Goal: Task Accomplishment & Management: Use online tool/utility

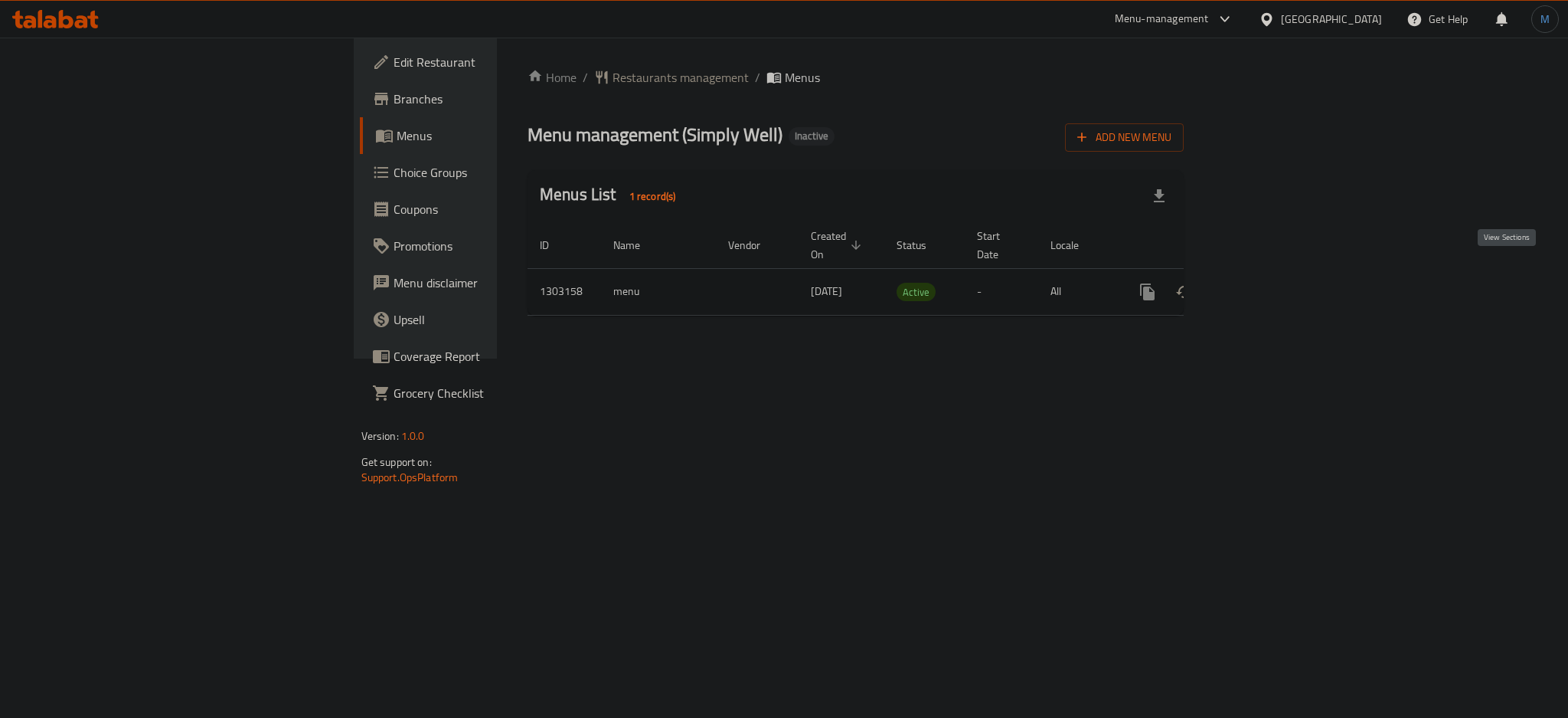
click at [1267, 282] on icon "enhanced table" at bounding box center [1258, 291] width 18 height 18
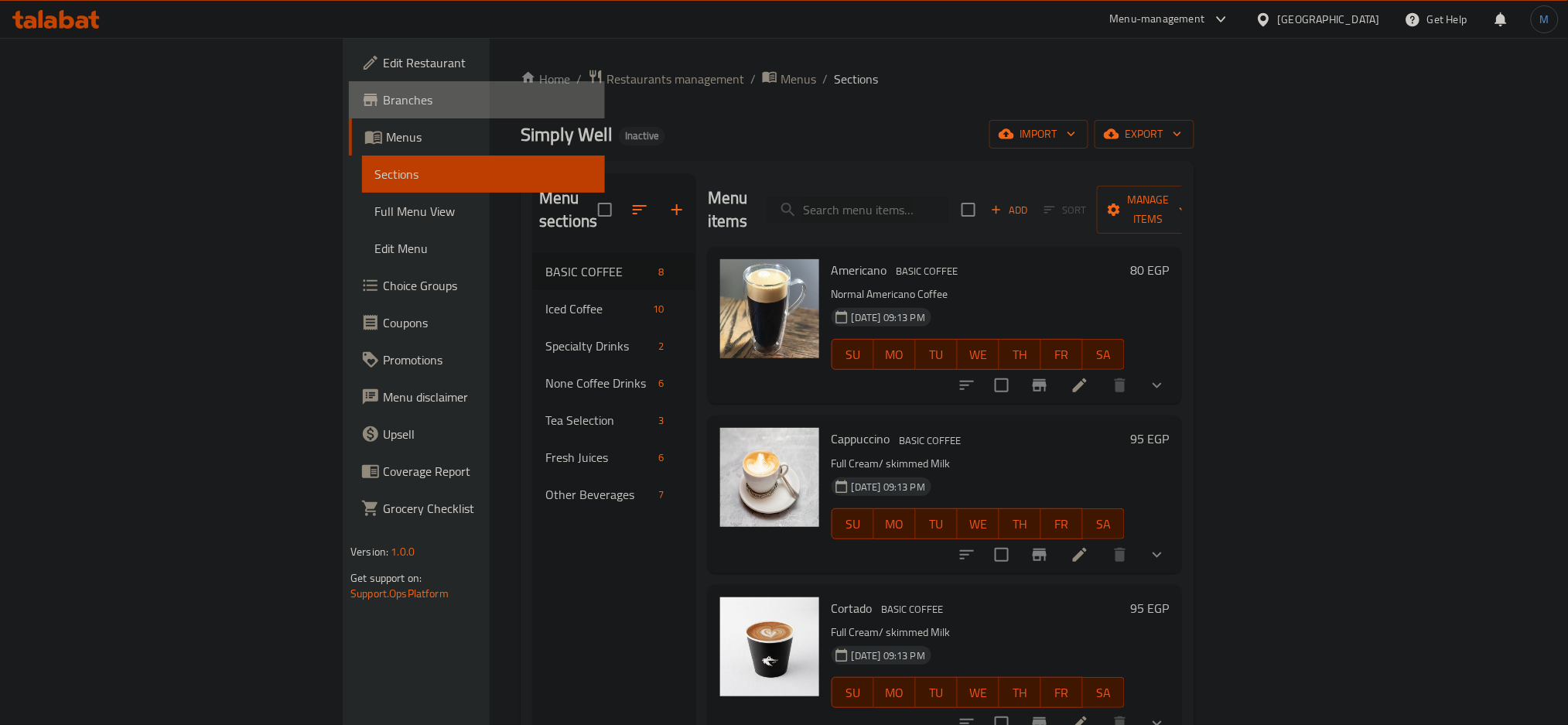
click at [383, 98] on span "Branches" at bounding box center [488, 100] width 210 height 18
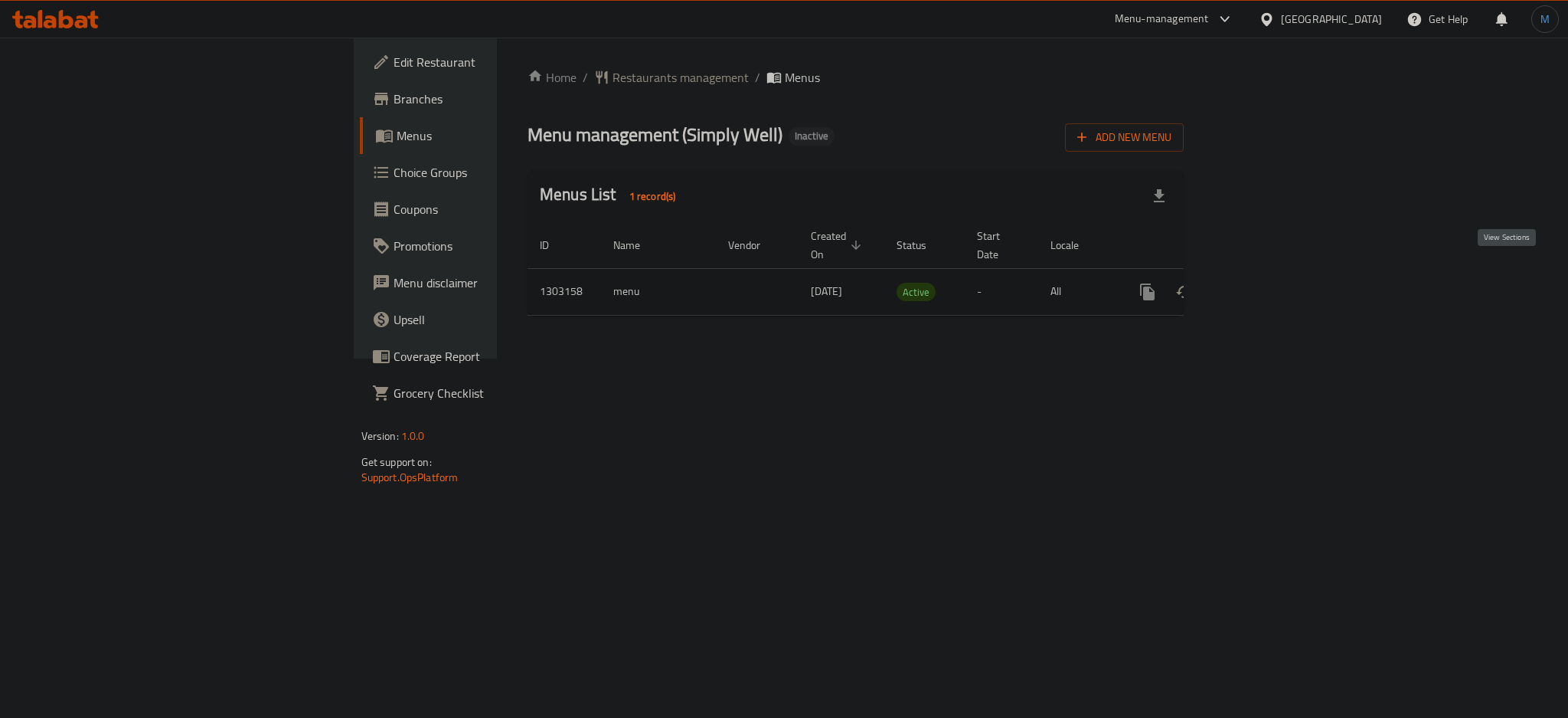
click at [1267, 282] on icon "enhanced table" at bounding box center [1258, 291] width 18 height 18
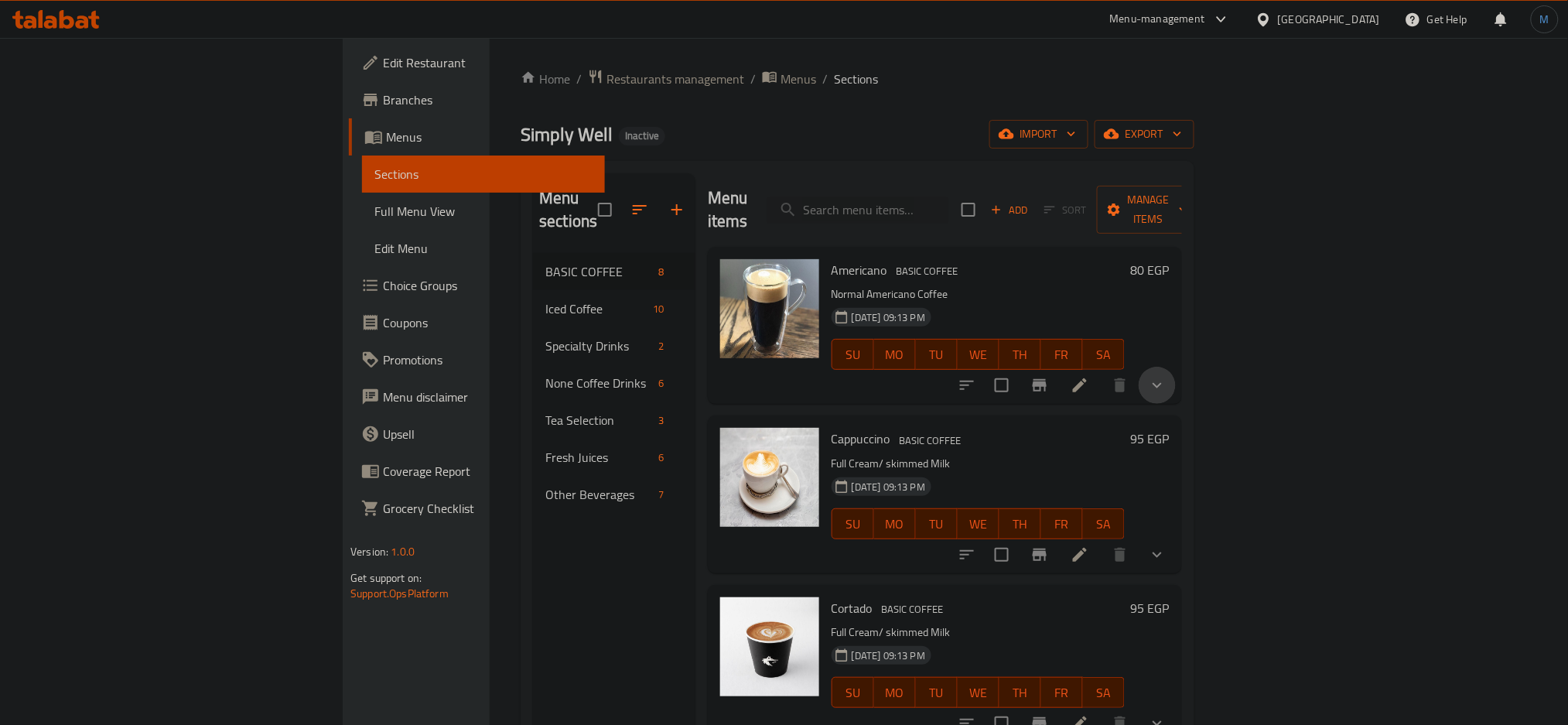
click at [1176, 372] on button "show more" at bounding box center [1157, 385] width 38 height 38
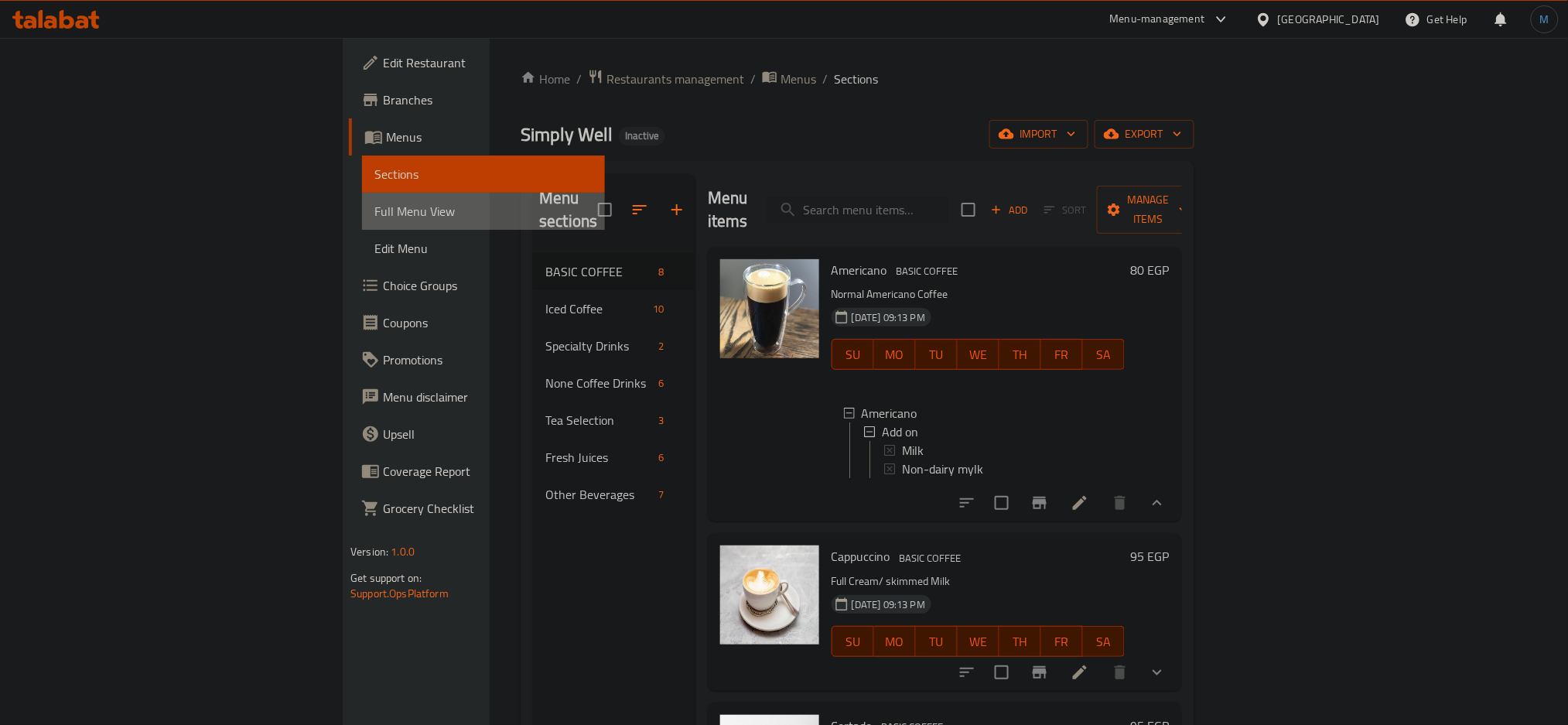
click at [362, 199] on link "Full Menu View" at bounding box center [483, 211] width 243 height 38
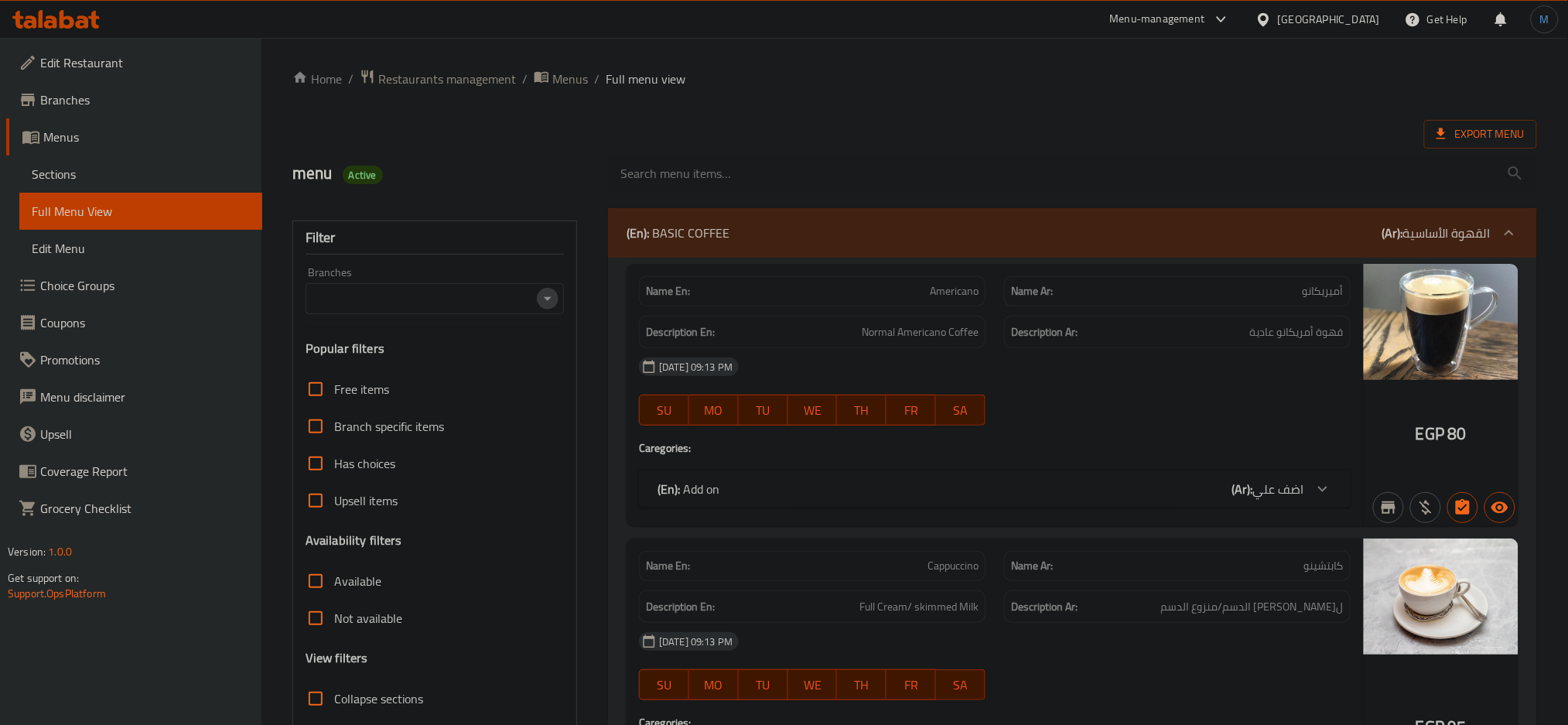
click at [539, 295] on icon "Open" at bounding box center [548, 298] width 18 height 18
click at [458, 372] on span "Simply Well, El Sheikh Zayed - Beverly Hills" at bounding box center [434, 375] width 233 height 38
type input "Simply Well, El Sheikh Zayed - Beverly Hills"
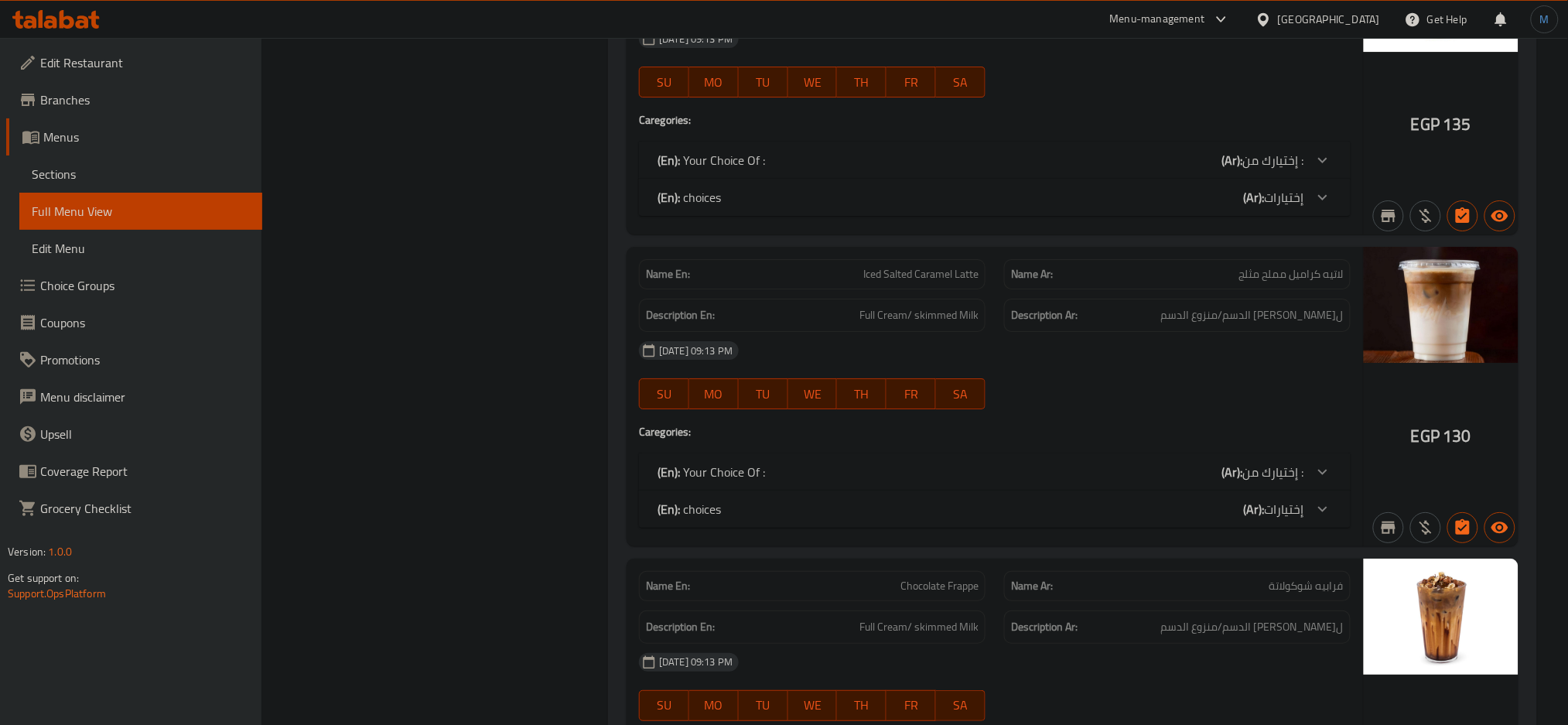
scroll to position [4038, 0]
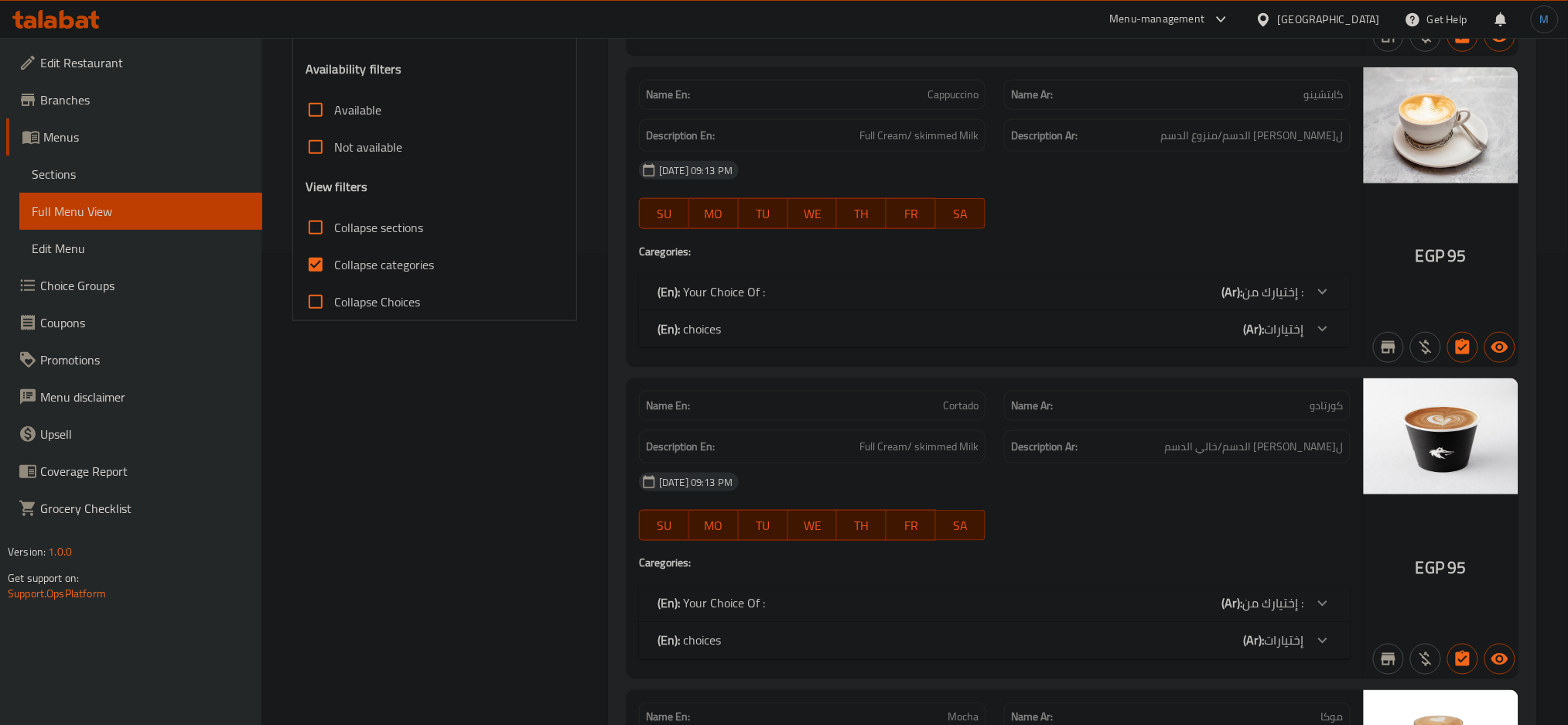
scroll to position [0, 0]
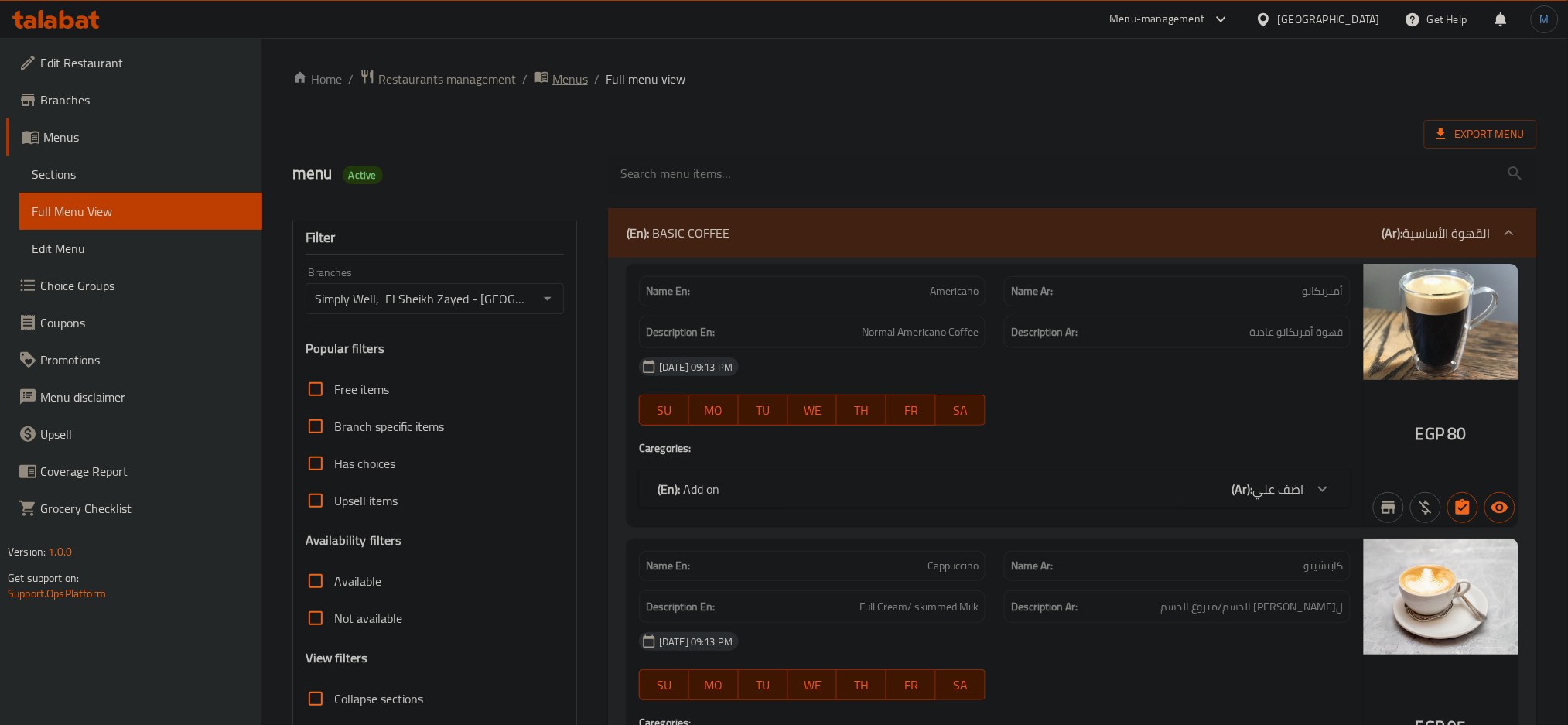
click at [564, 85] on span "Menus" at bounding box center [570, 79] width 36 height 18
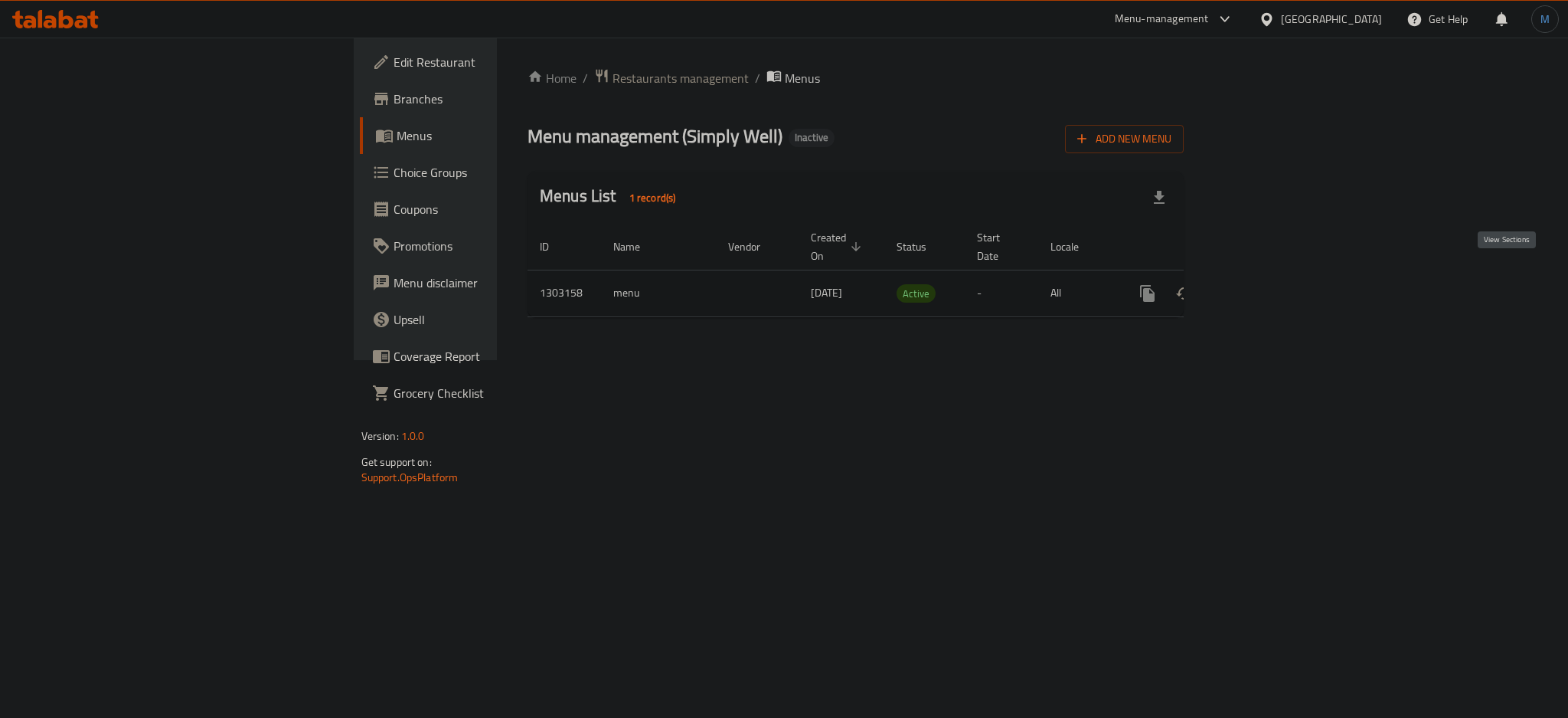
click at [1264, 286] on icon "enhanced table" at bounding box center [1257, 293] width 14 height 14
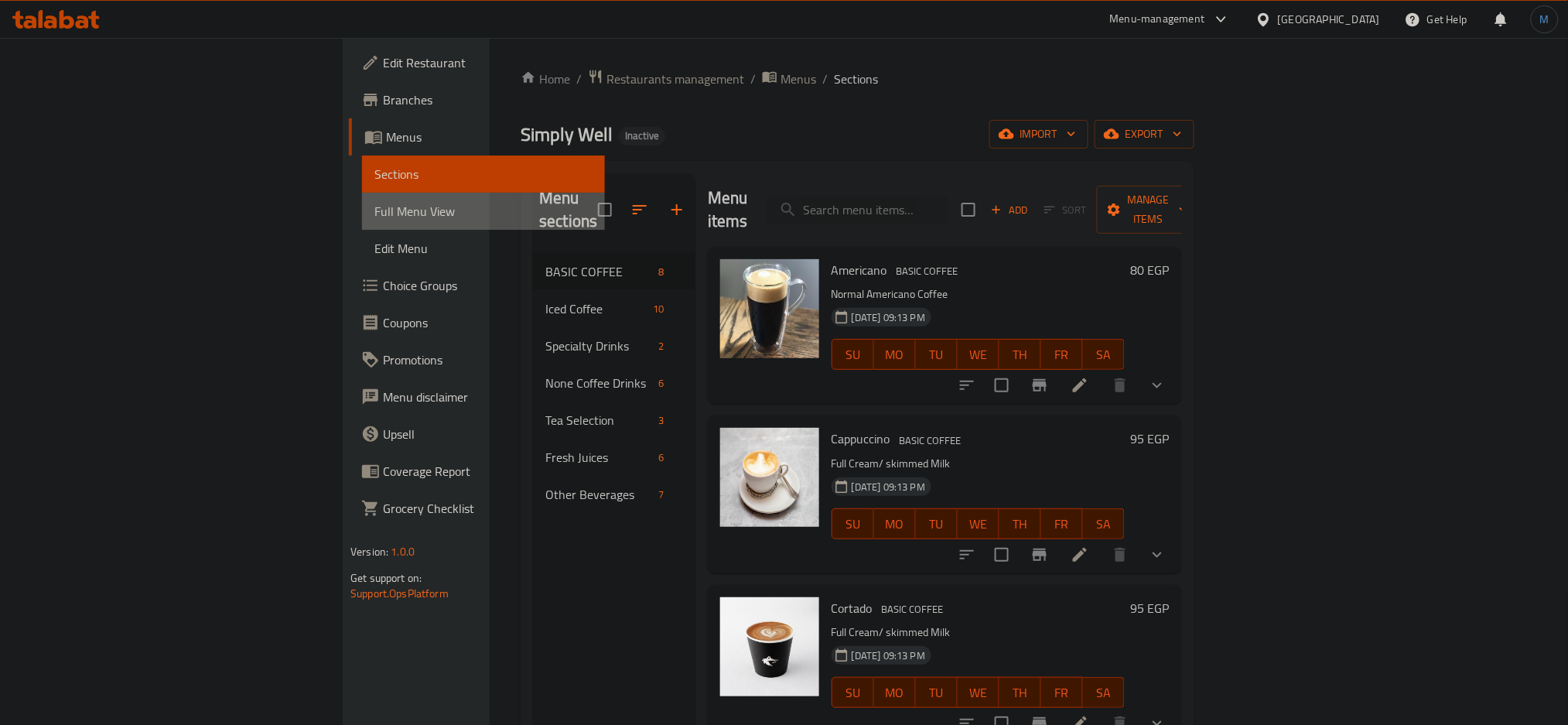
click at [374, 203] on span "Full Menu View" at bounding box center [483, 211] width 218 height 18
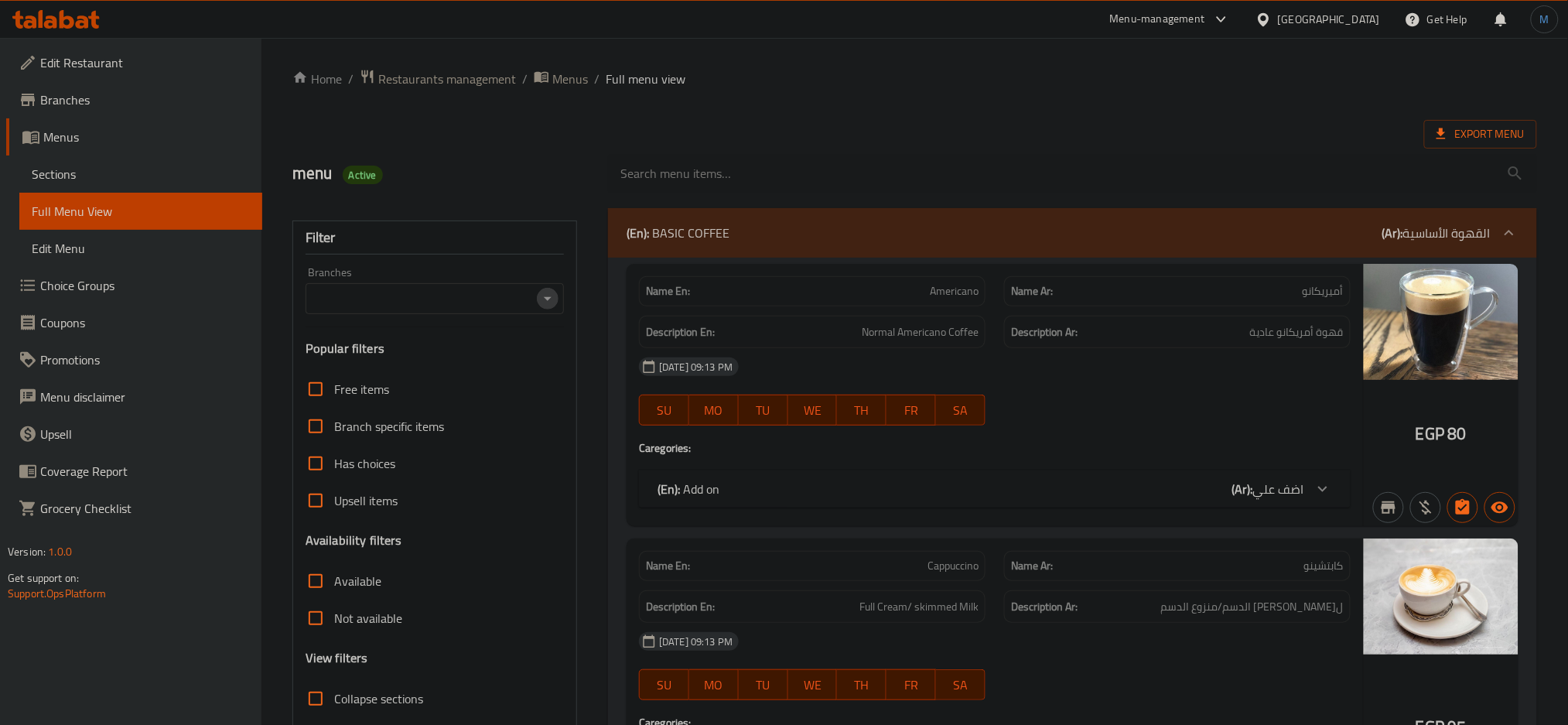
click at [552, 307] on icon "Open" at bounding box center [548, 298] width 18 height 18
click at [488, 358] on span "Simply Well, El Sheikh Zayed - Beverly Hills" at bounding box center [434, 375] width 233 height 38
type input "Simply Well, El Sheikh Zayed - Beverly Hills"
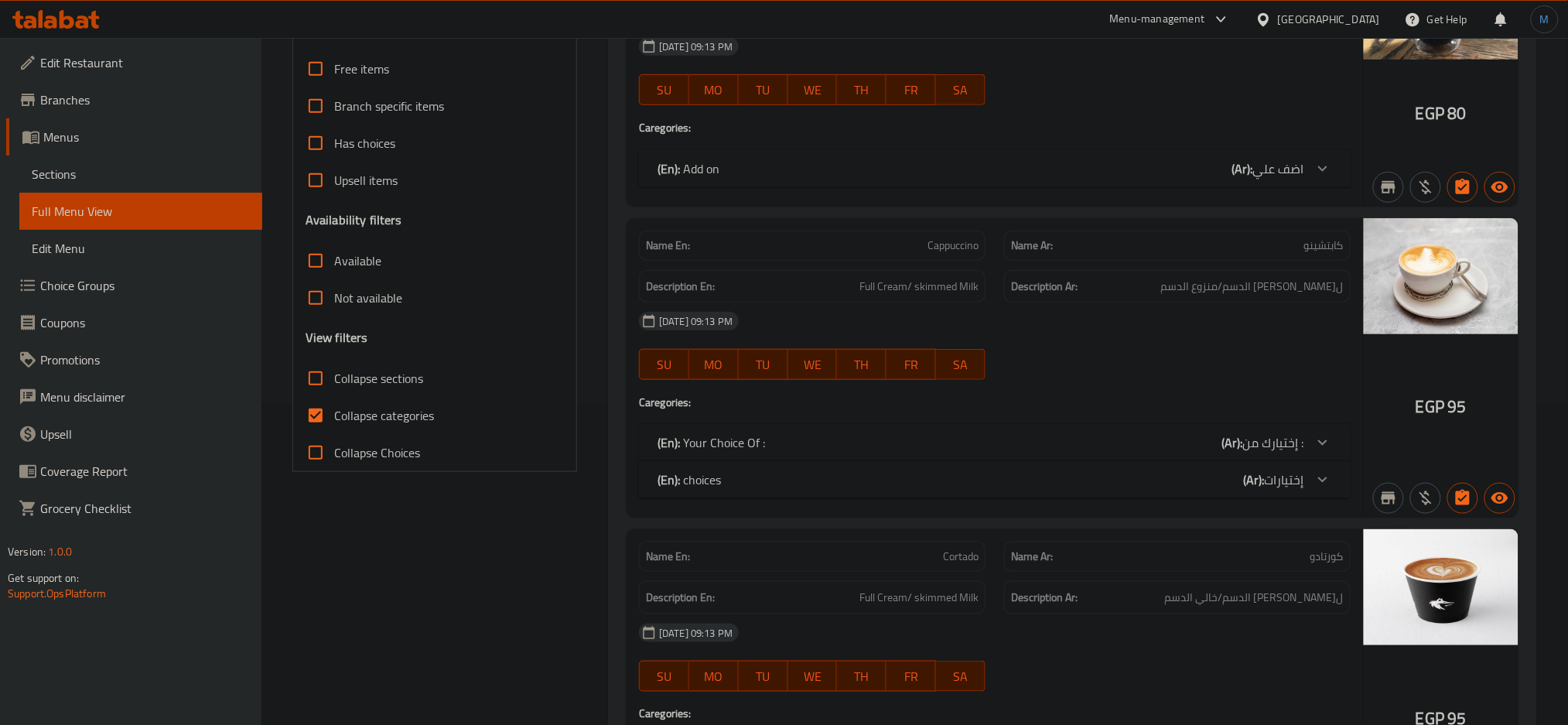
scroll to position [326, 0]
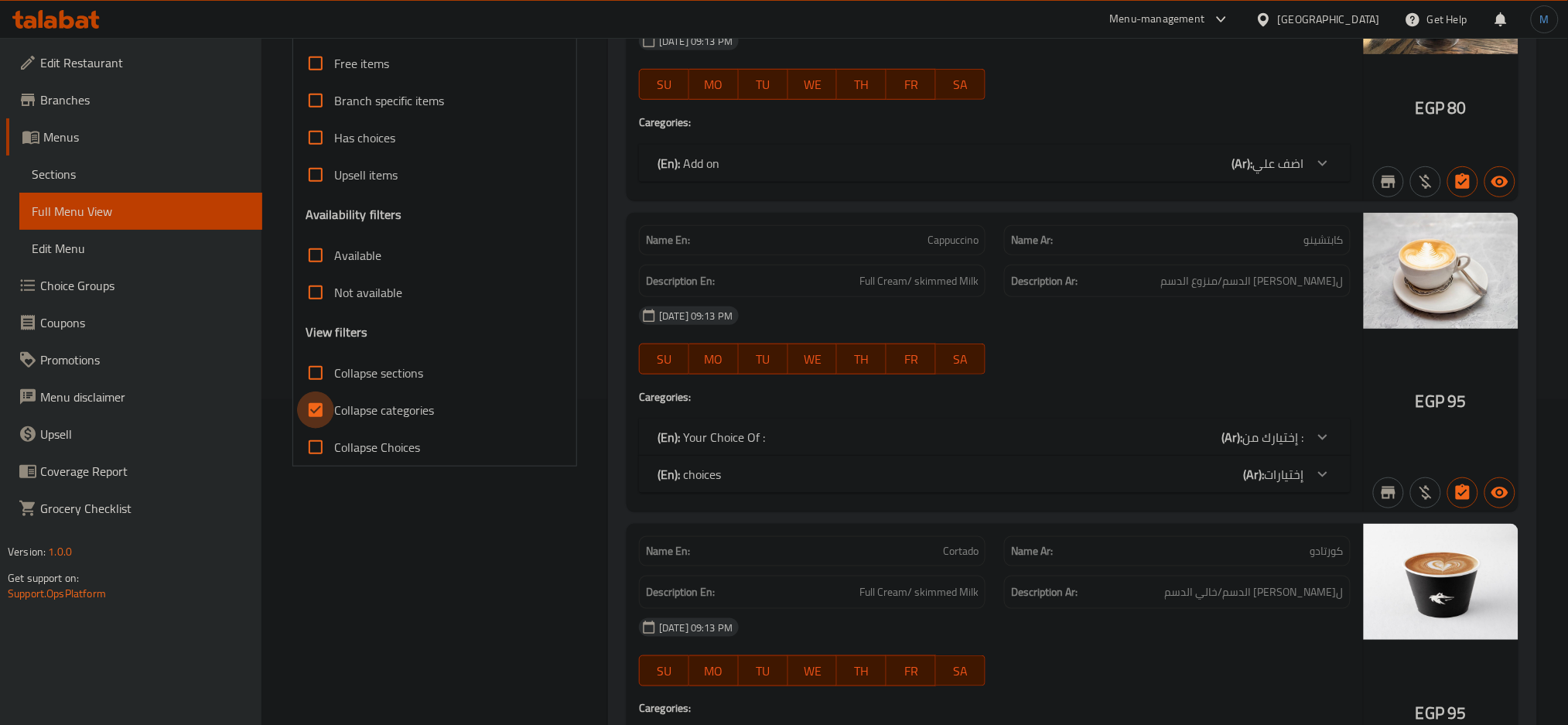
click at [308, 409] on input "Collapse categories" at bounding box center [315, 410] width 38 height 38
checkbox input "false"
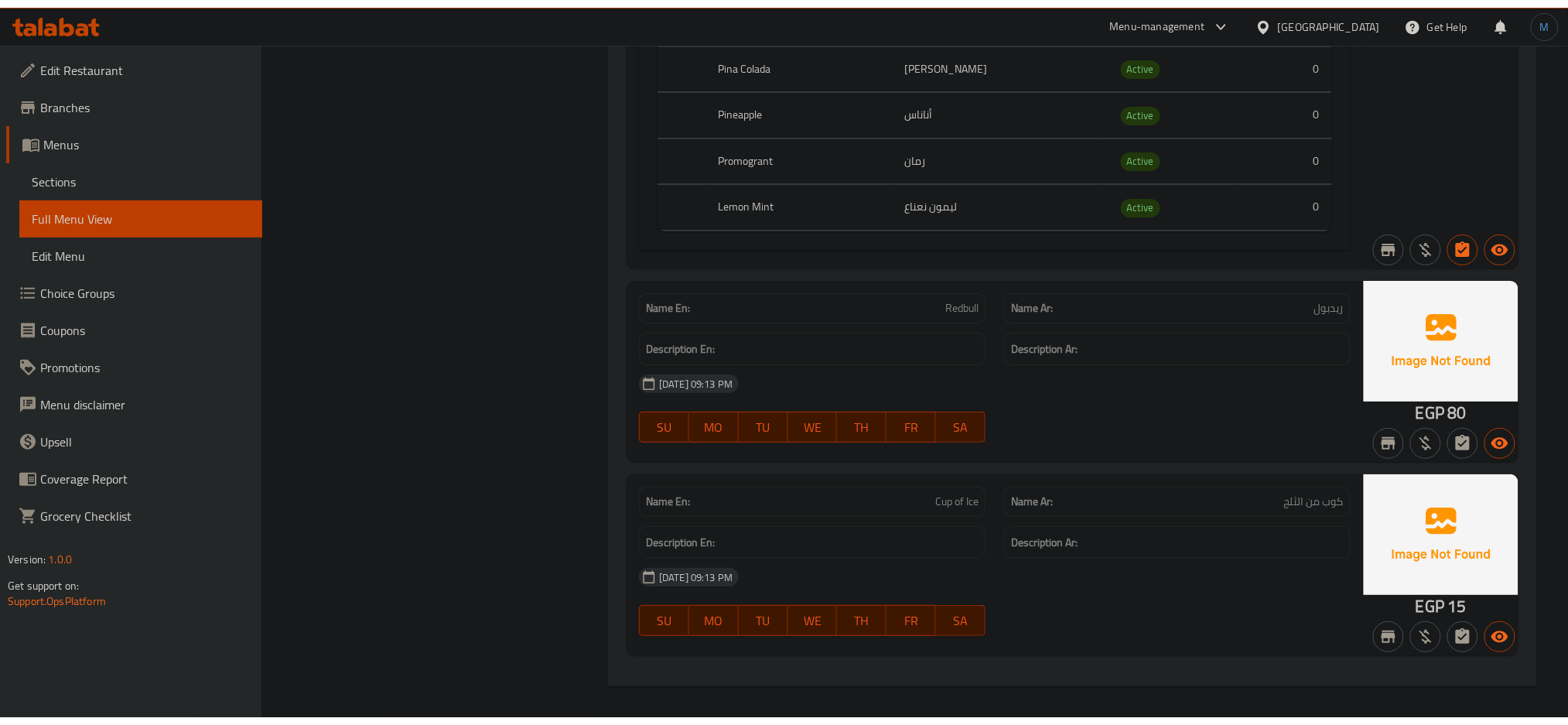
scroll to position [23438, 0]
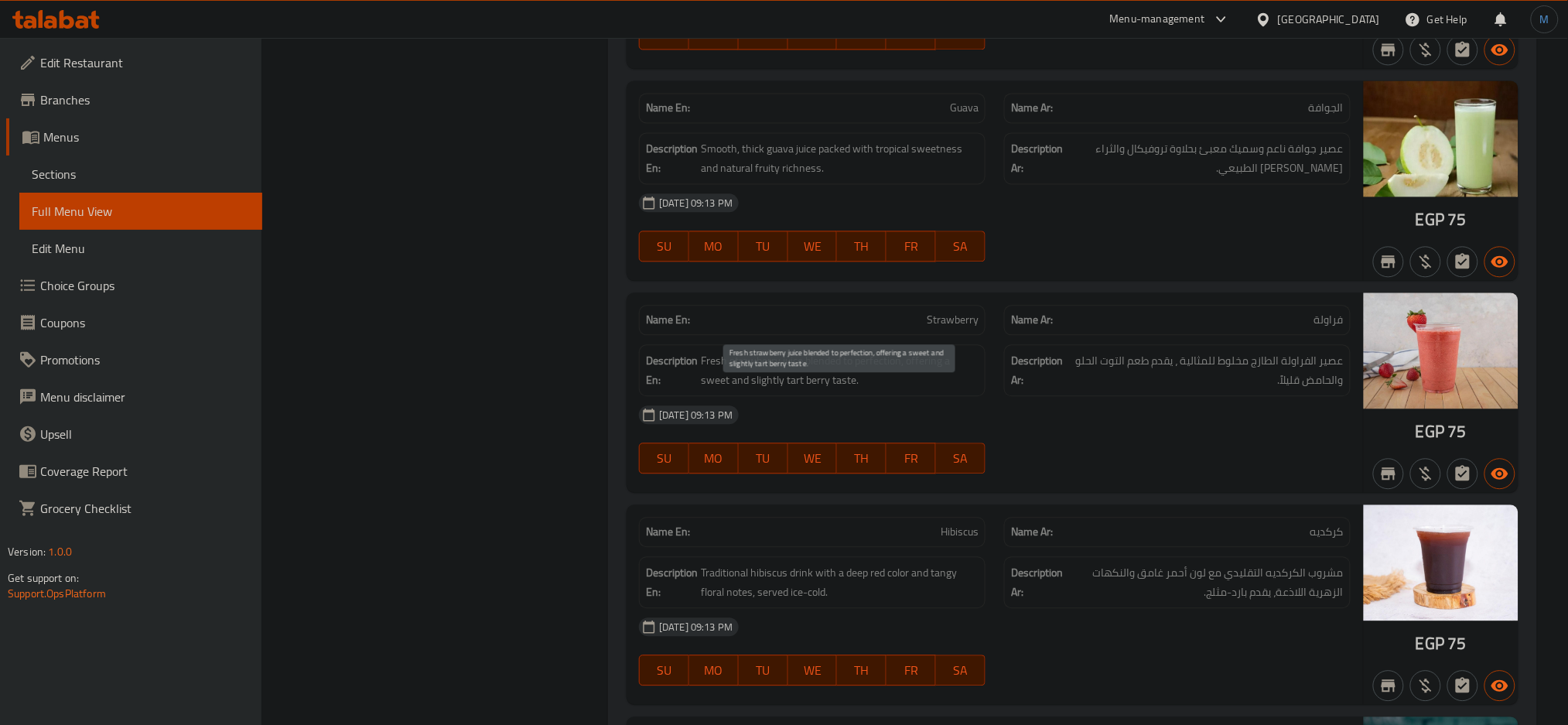
scroll to position [20400, 0]
